Goal: Transaction & Acquisition: Subscribe to service/newsletter

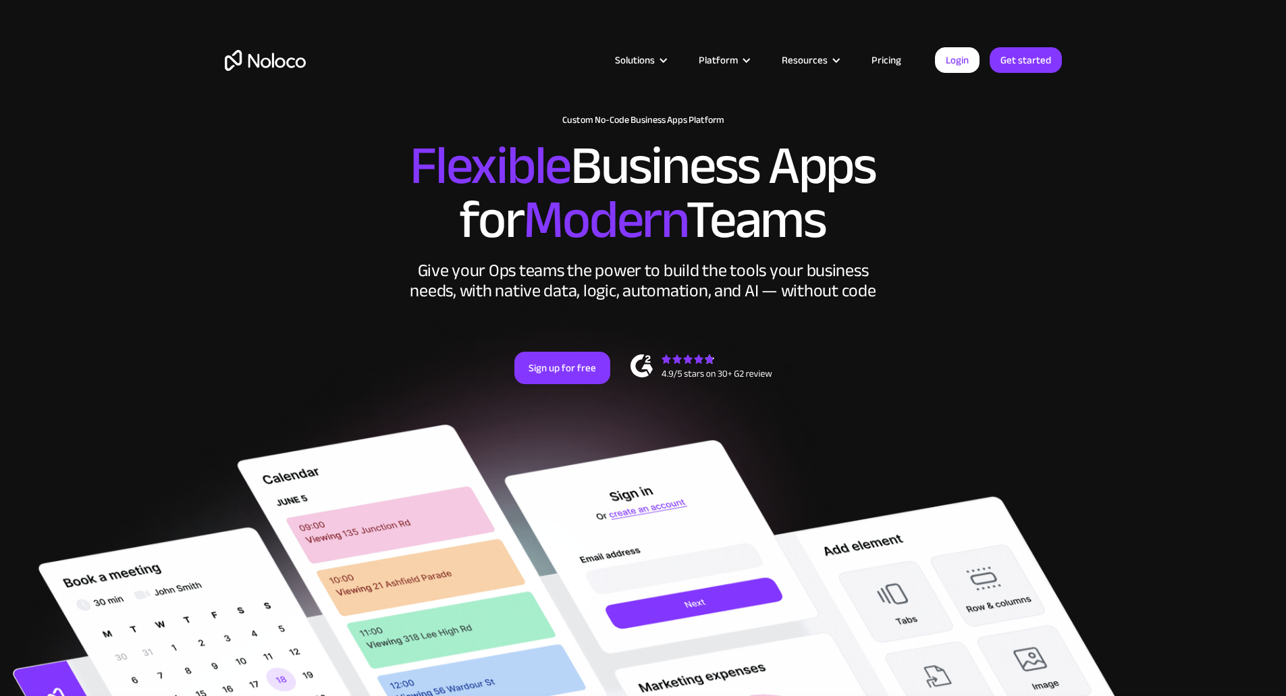
click at [879, 59] on link "Pricing" at bounding box center [885, 60] width 63 height 18
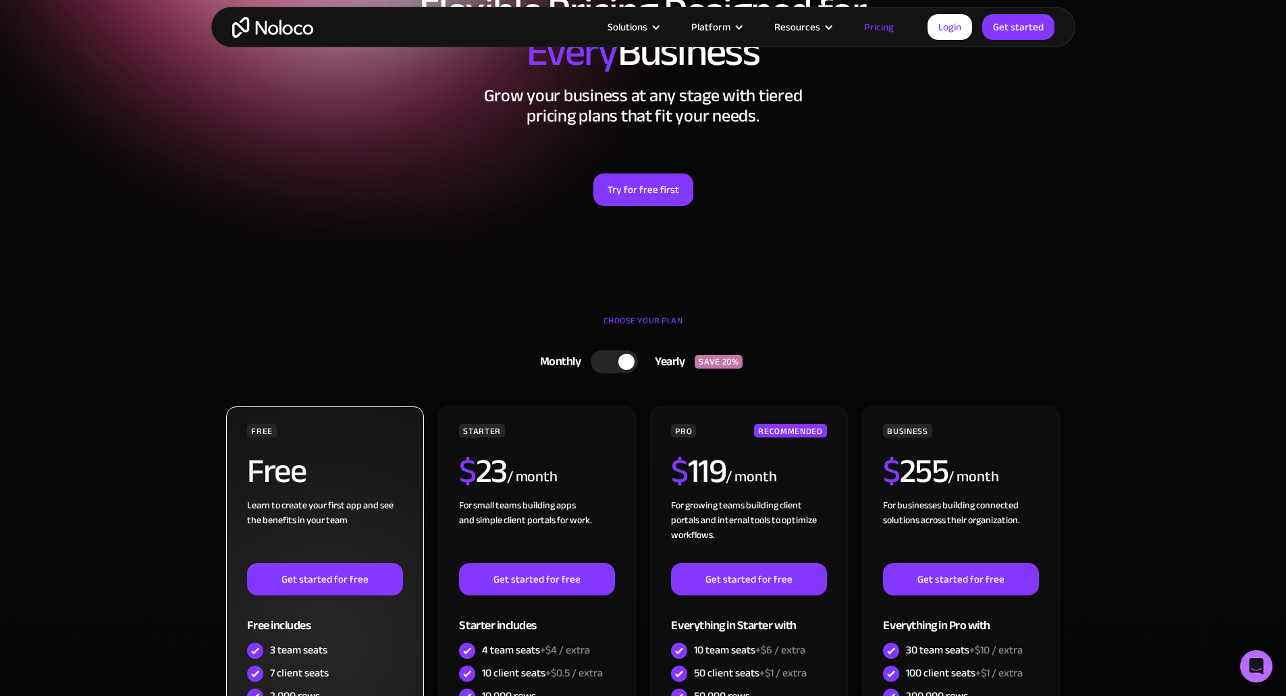
scroll to position [337, 0]
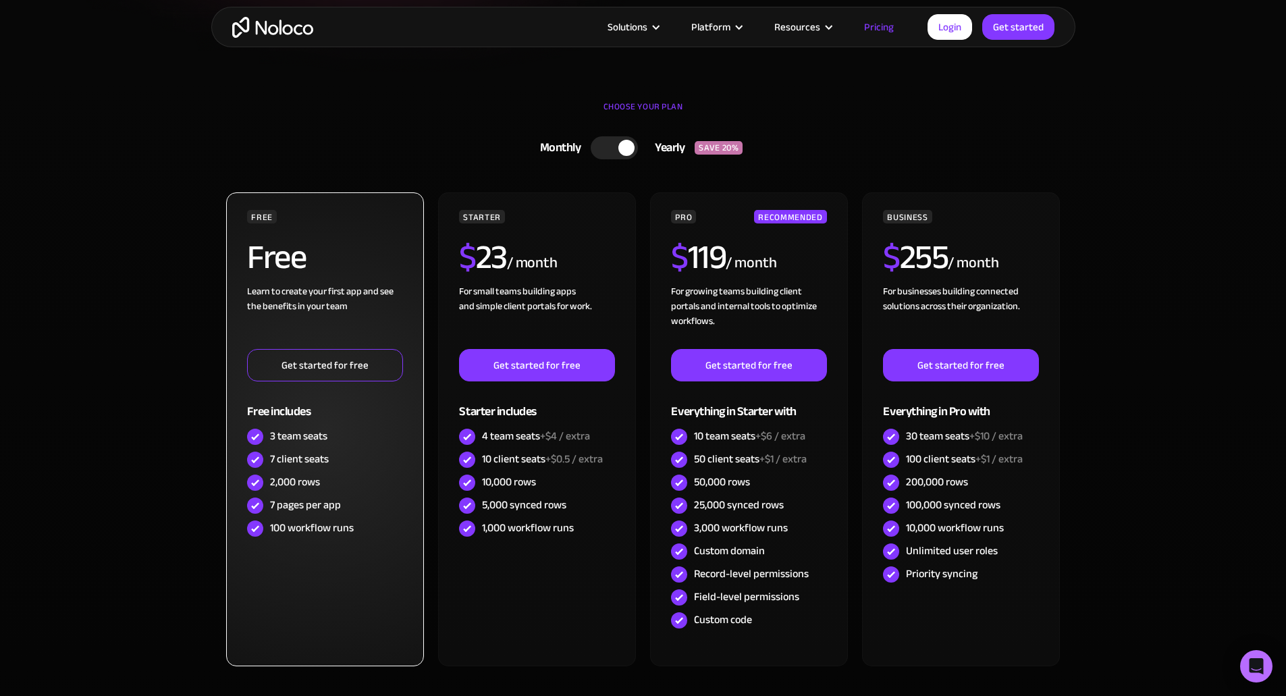
click at [316, 367] on link "Get started for free" at bounding box center [324, 365] width 155 height 32
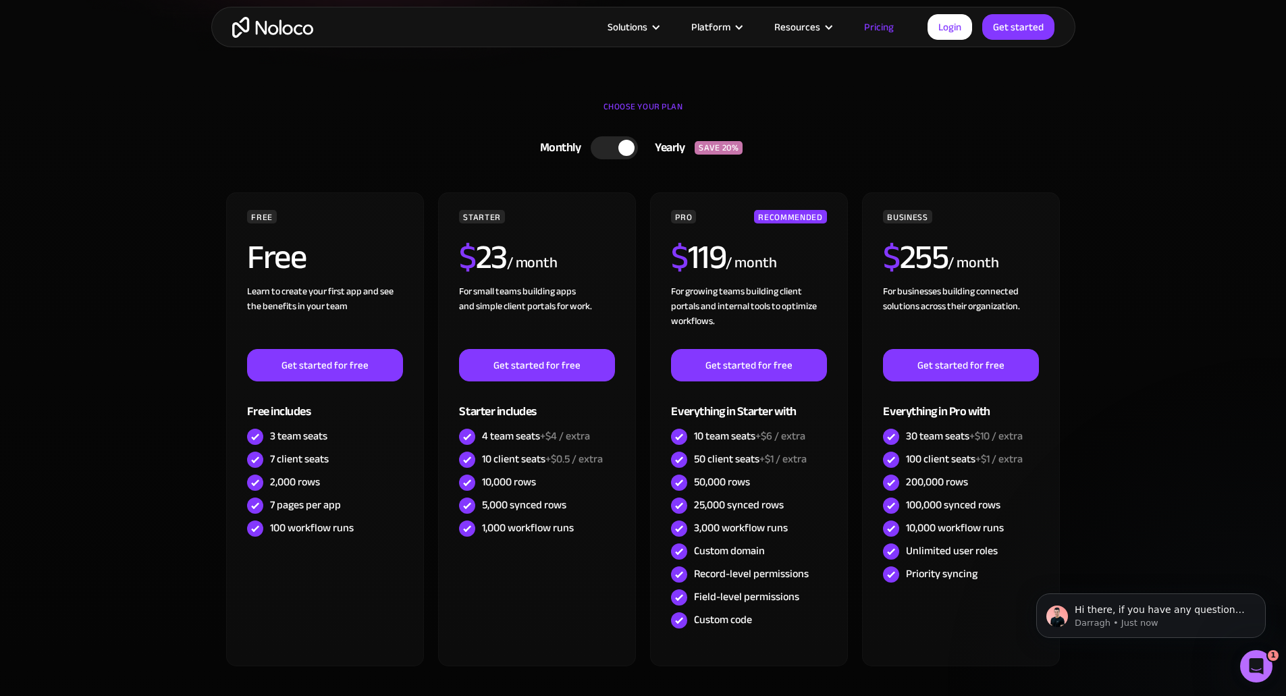
scroll to position [0, 0]
